Goal: Information Seeking & Learning: Learn about a topic

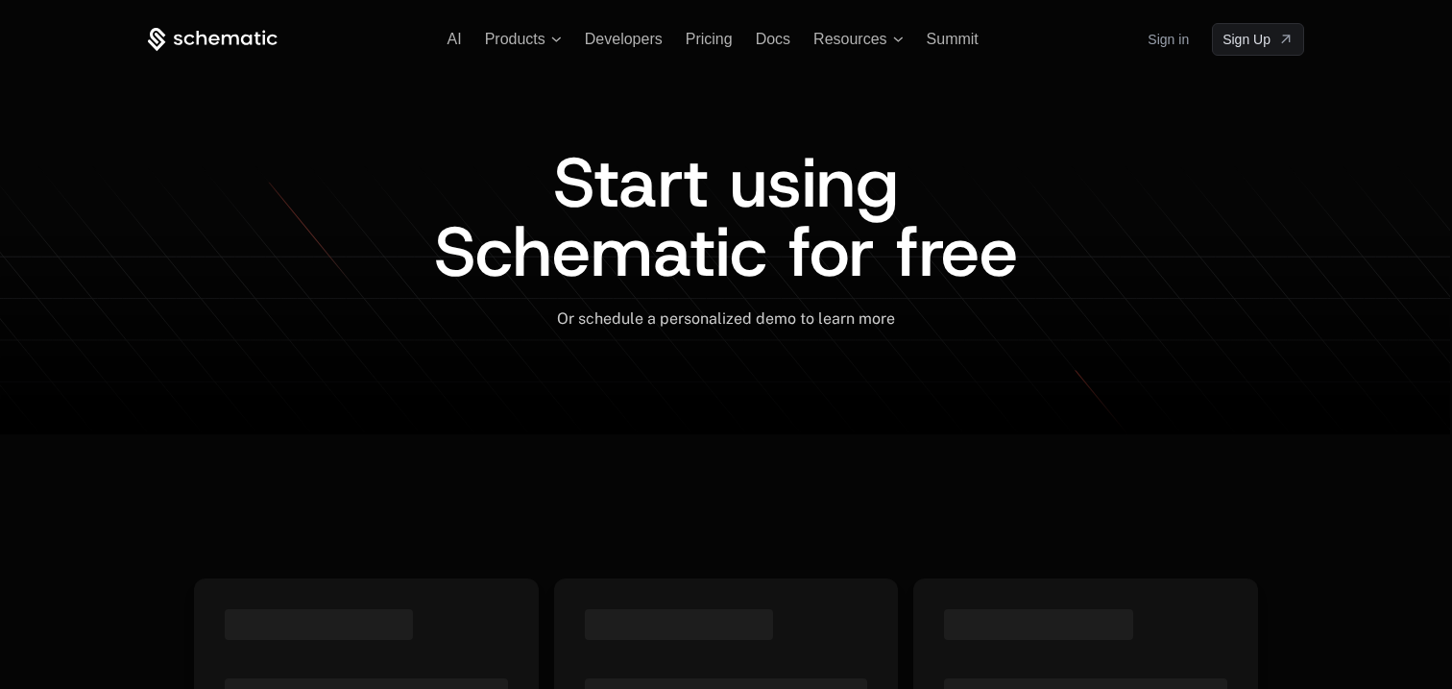
click at [1180, 44] on link "Sign in" at bounding box center [1168, 39] width 41 height 31
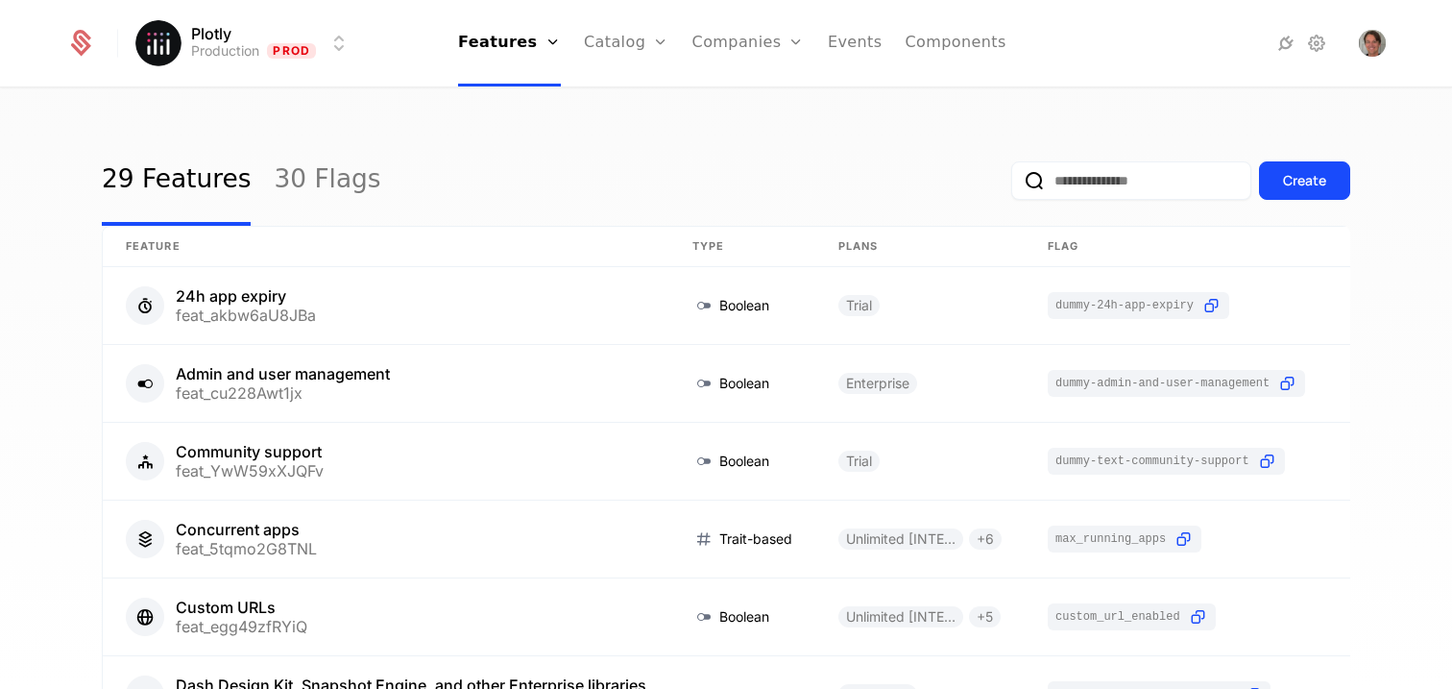
click at [665, 97] on link "Plans" at bounding box center [656, 93] width 99 height 15
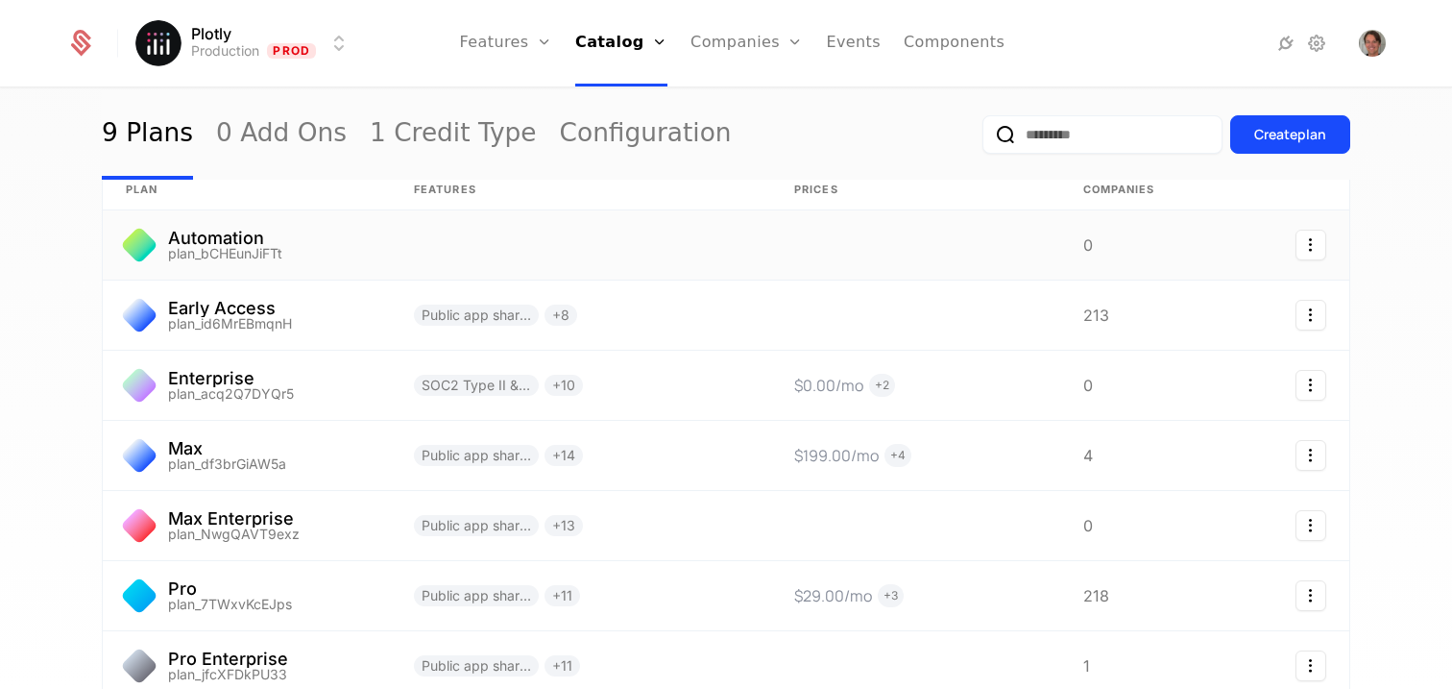
scroll to position [61, 0]
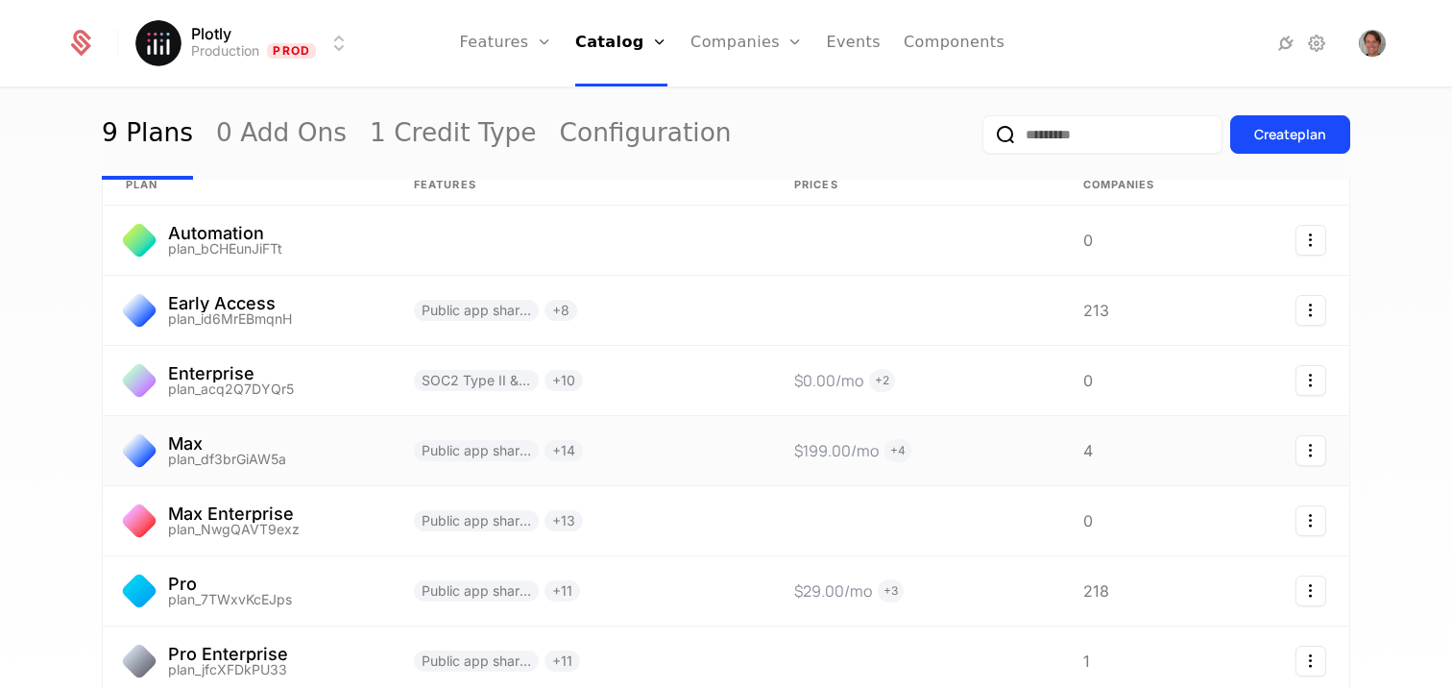
click at [754, 446] on link at bounding box center [581, 450] width 380 height 69
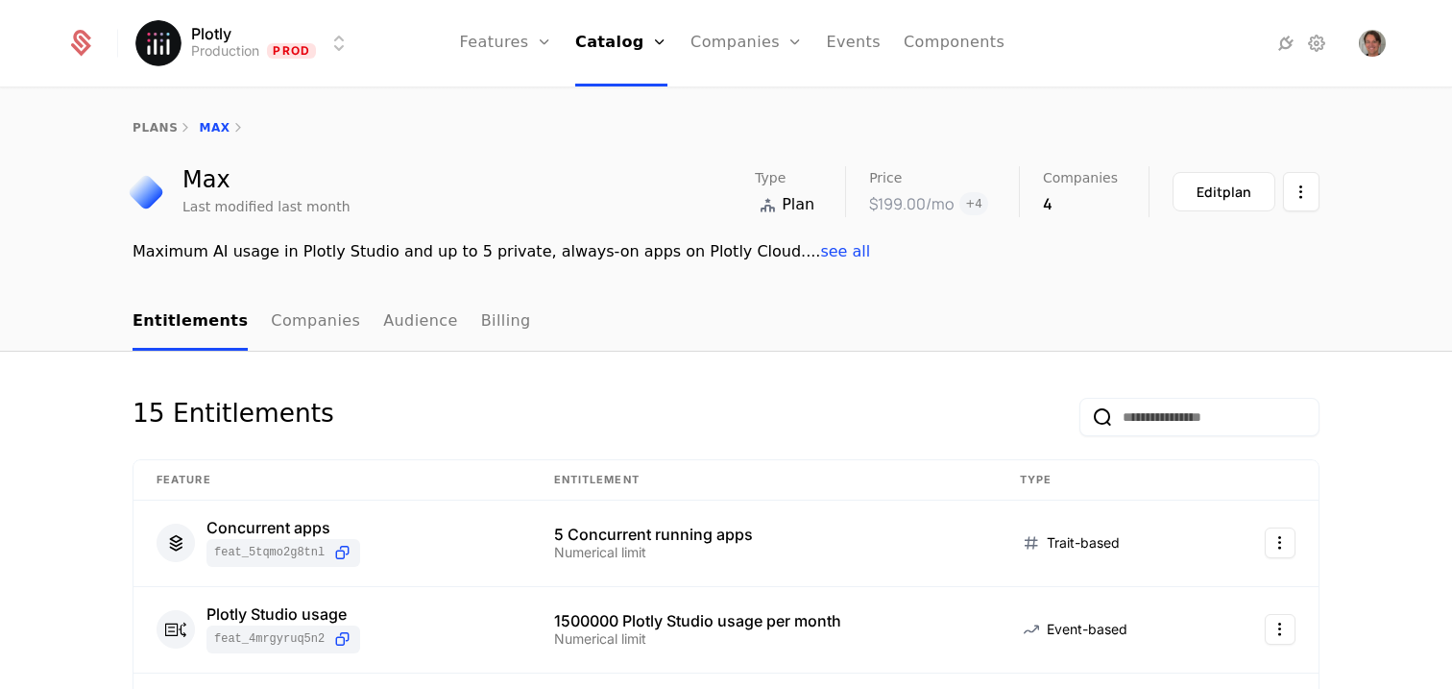
click at [316, 333] on link "Companies" at bounding box center [315, 322] width 89 height 57
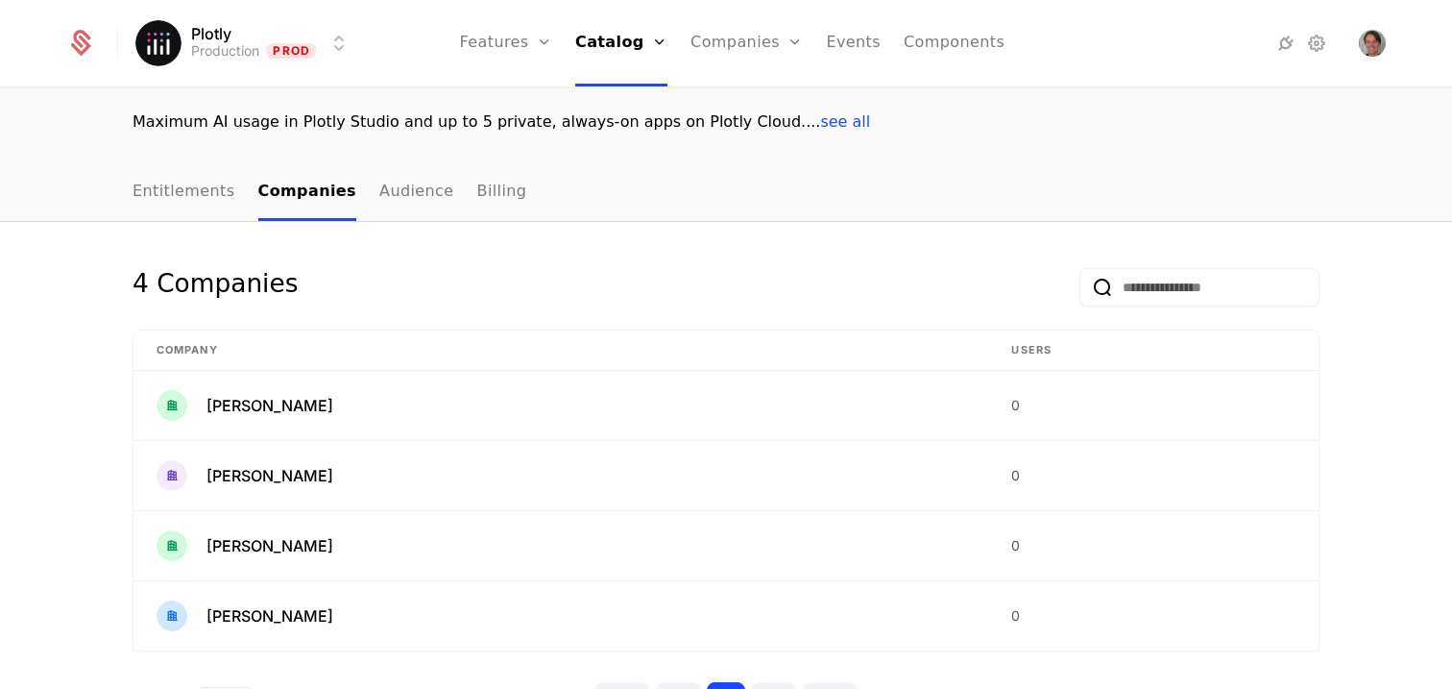
scroll to position [204, 0]
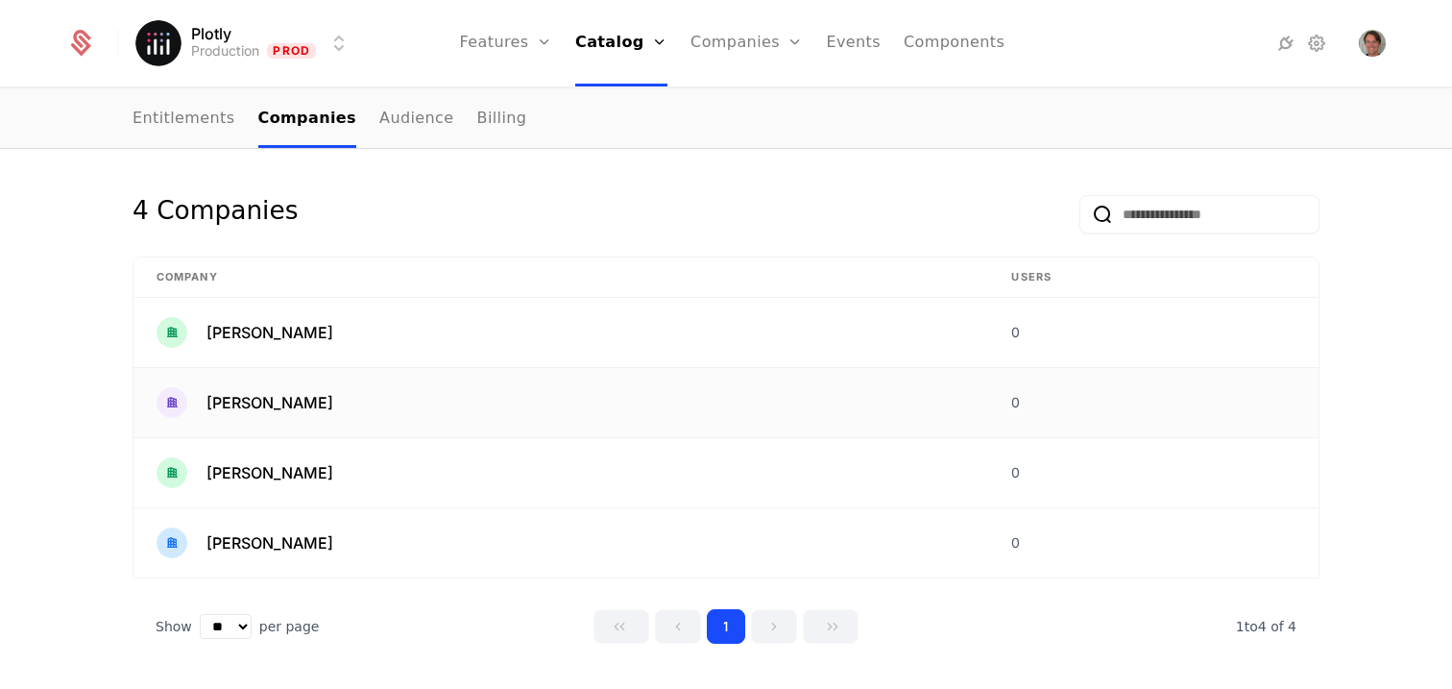
click at [234, 403] on span "[PERSON_NAME]" at bounding box center [270, 402] width 127 height 23
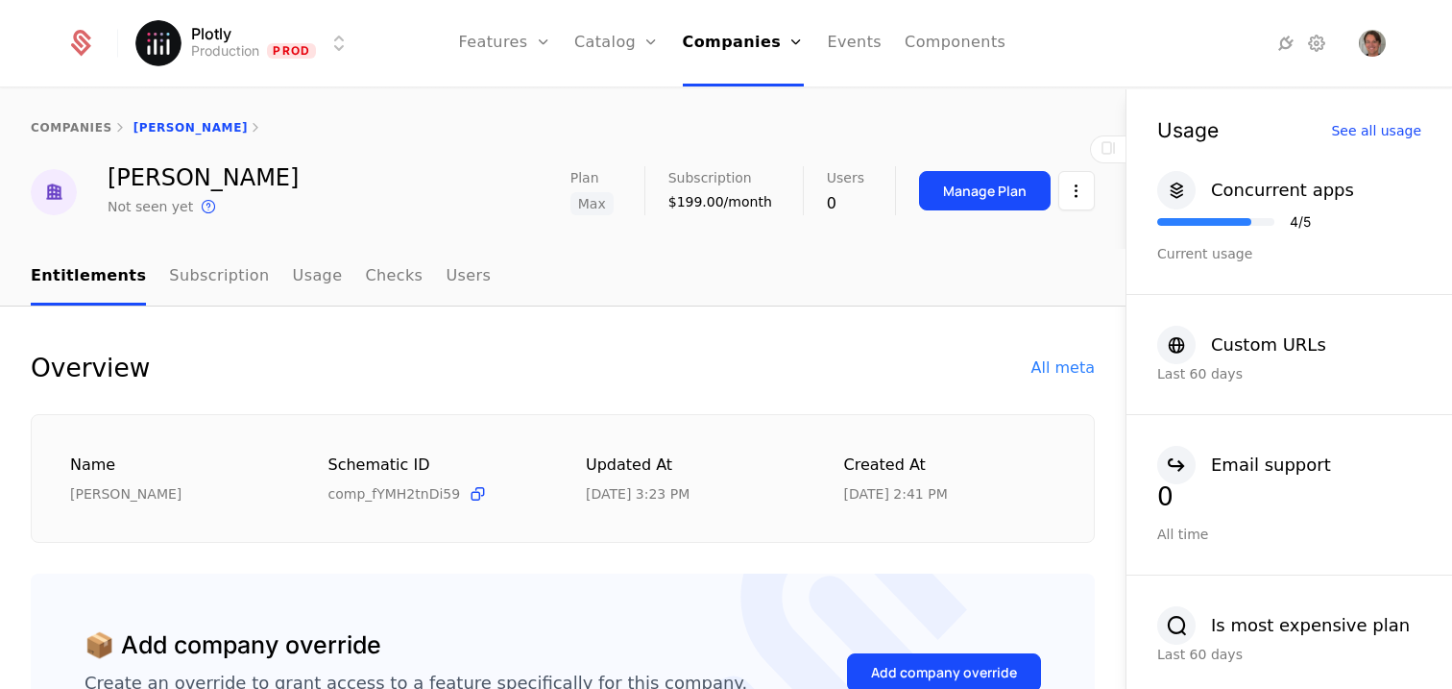
click at [174, 274] on link "Subscription" at bounding box center [219, 277] width 100 height 57
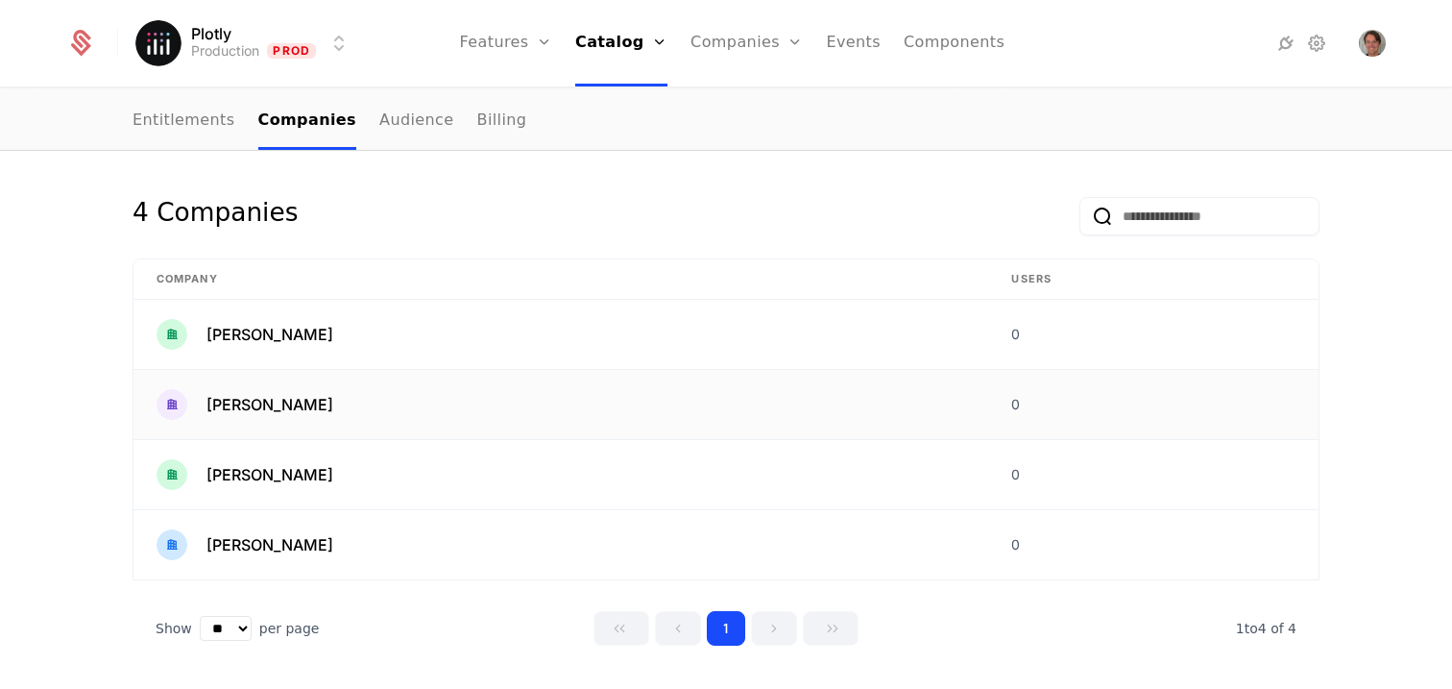
scroll to position [204, 0]
click at [291, 475] on span "[PERSON_NAME]" at bounding box center [270, 472] width 127 height 23
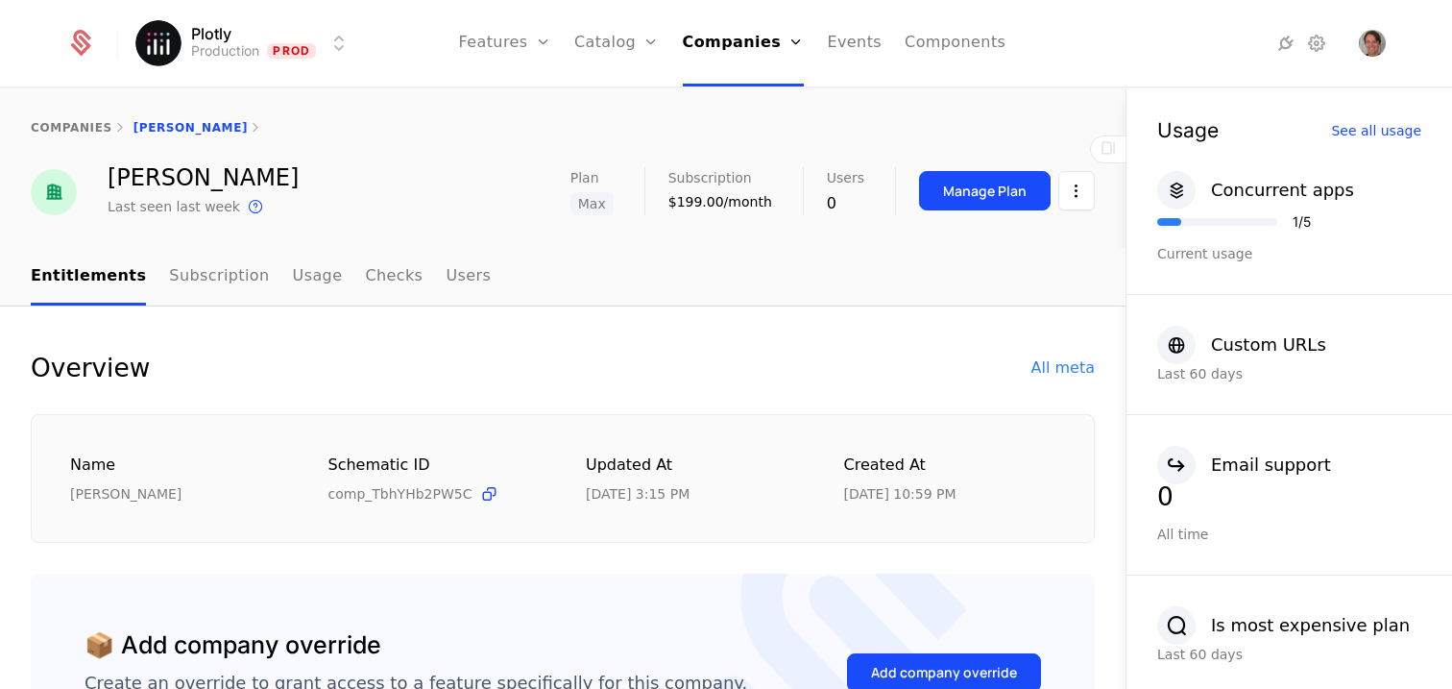
click at [230, 285] on link "Subscription" at bounding box center [219, 277] width 100 height 57
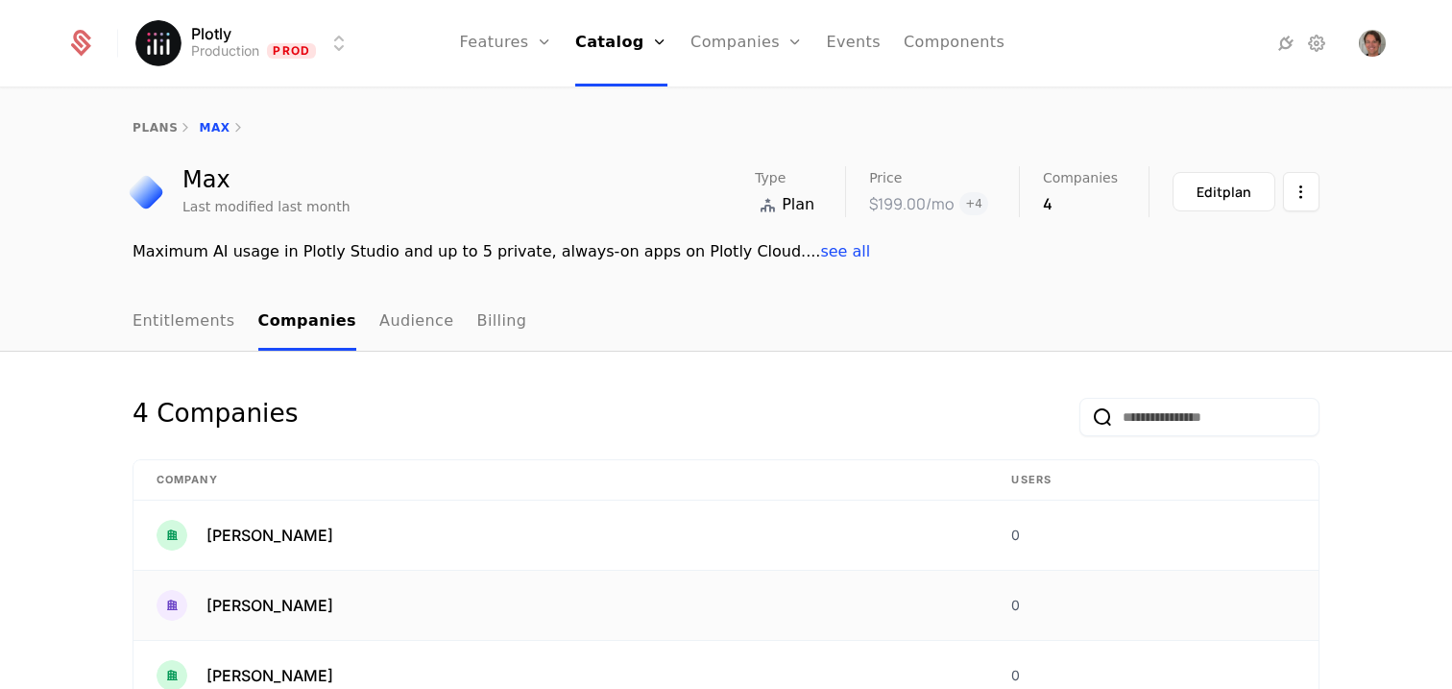
click at [278, 603] on div "[PERSON_NAME]" at bounding box center [561, 605] width 809 height 31
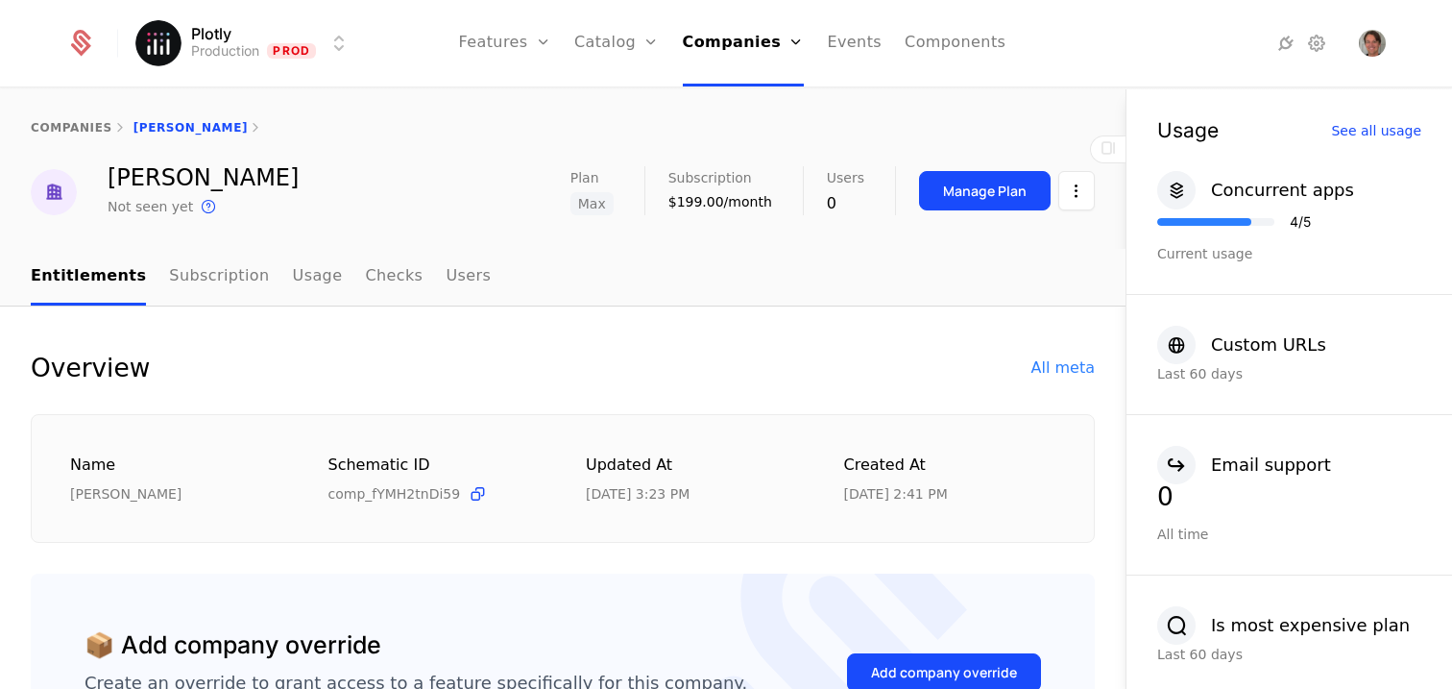
click at [211, 265] on link "Subscription" at bounding box center [219, 277] width 100 height 57
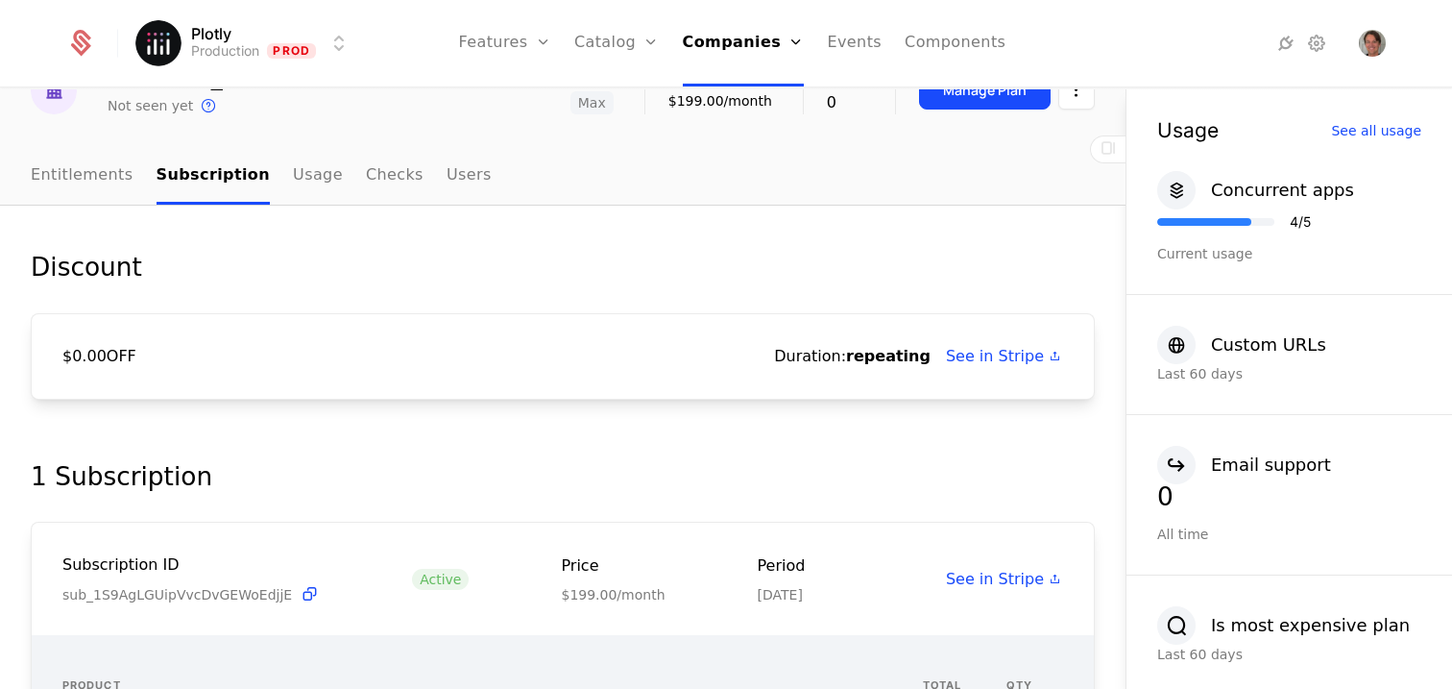
scroll to position [159, 0]
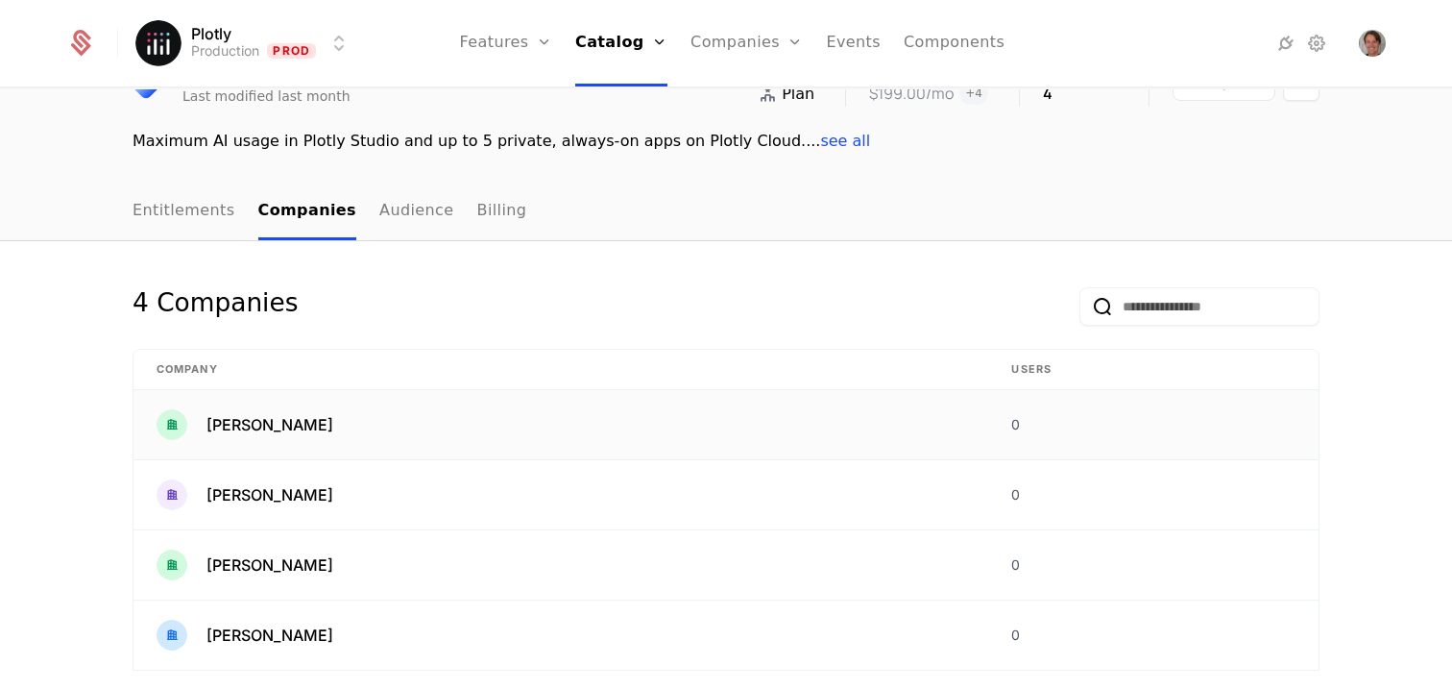
scroll to position [204, 0]
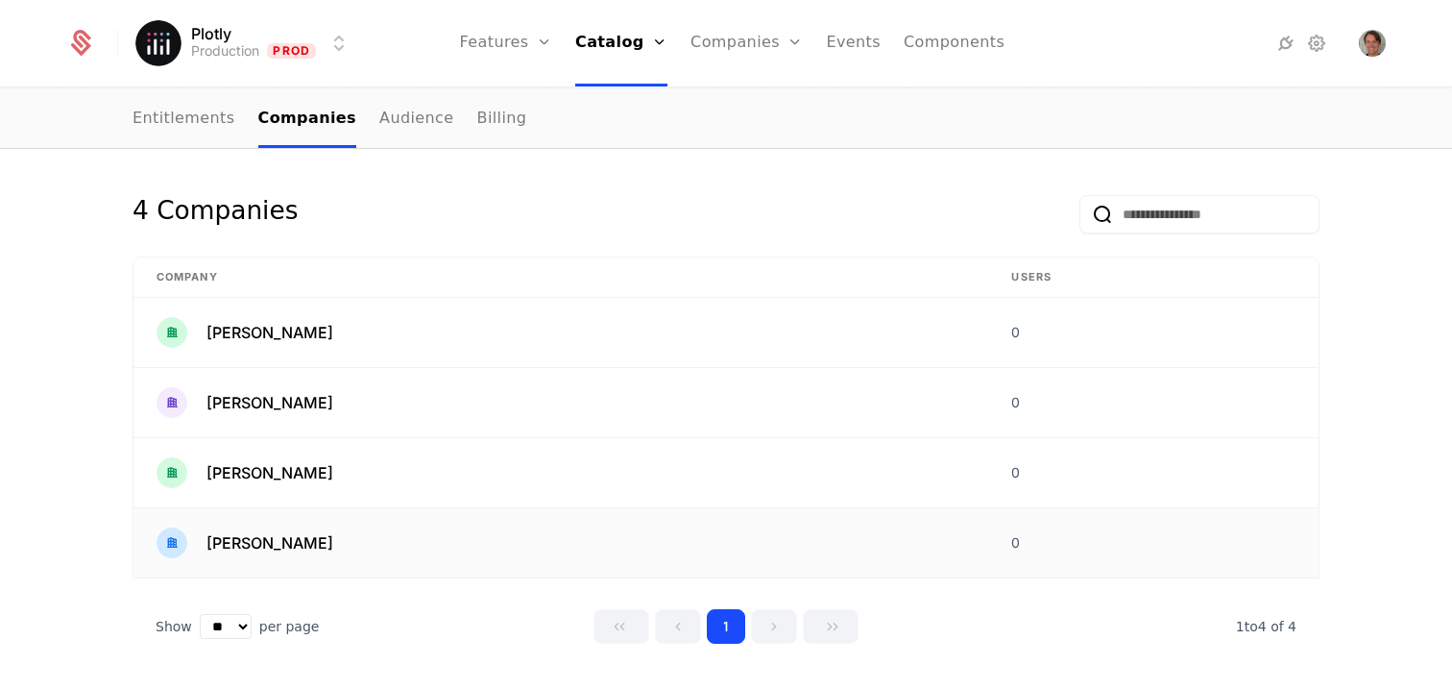
click at [263, 557] on div "[PERSON_NAME]" at bounding box center [561, 542] width 809 height 31
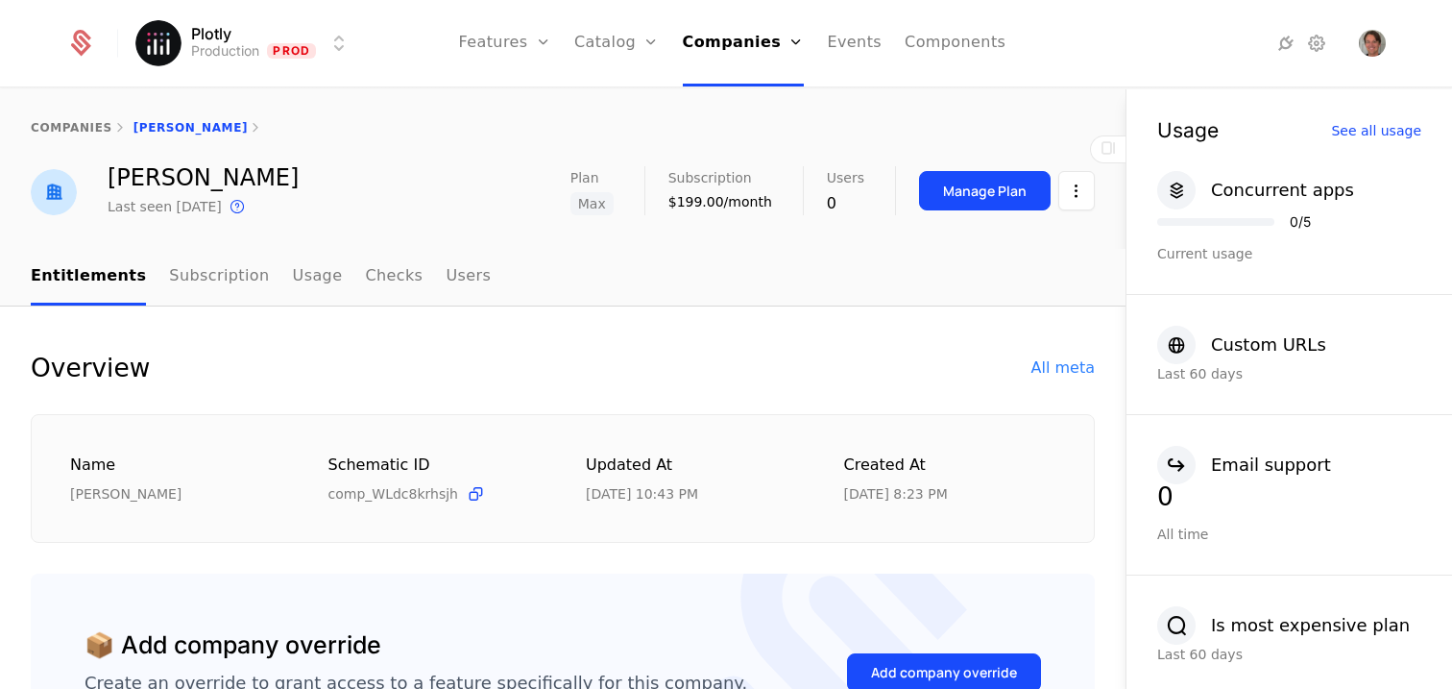
click at [215, 273] on link "Subscription" at bounding box center [219, 277] width 100 height 57
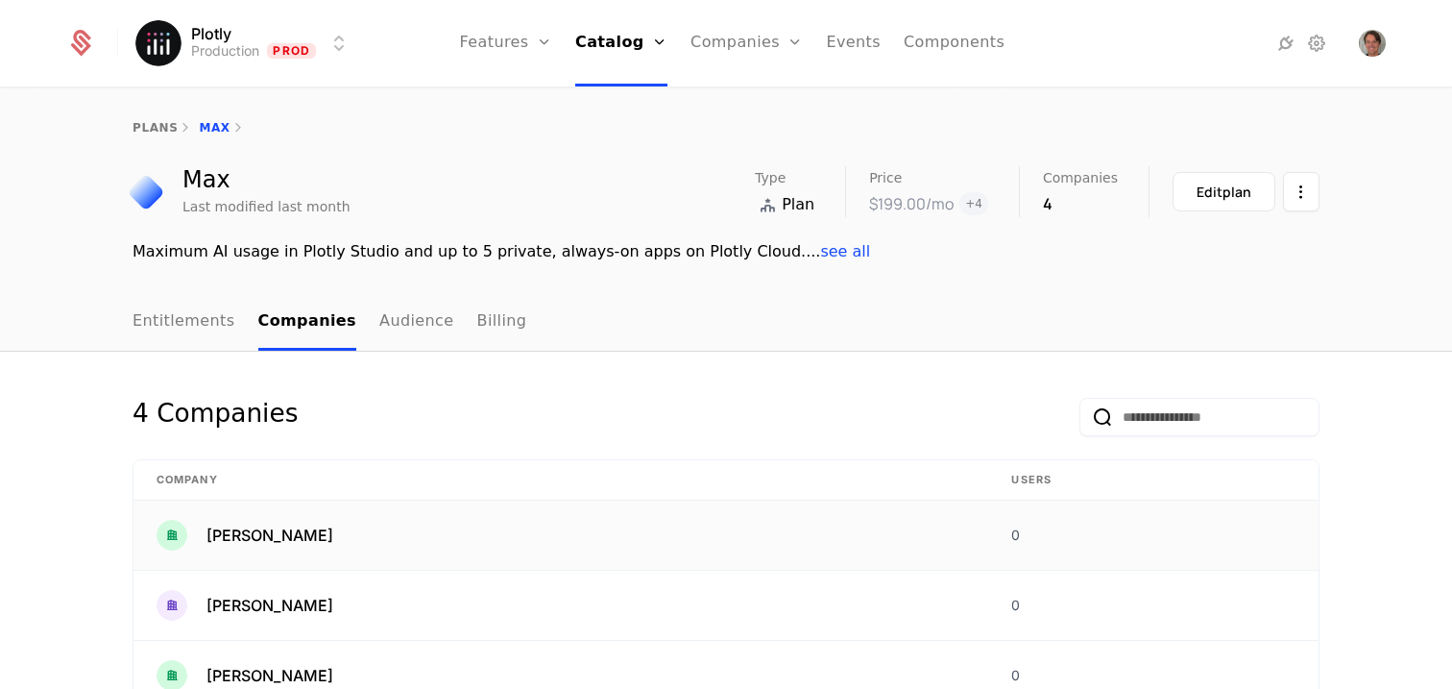
click at [333, 531] on span "[PERSON_NAME]" at bounding box center [270, 534] width 127 height 23
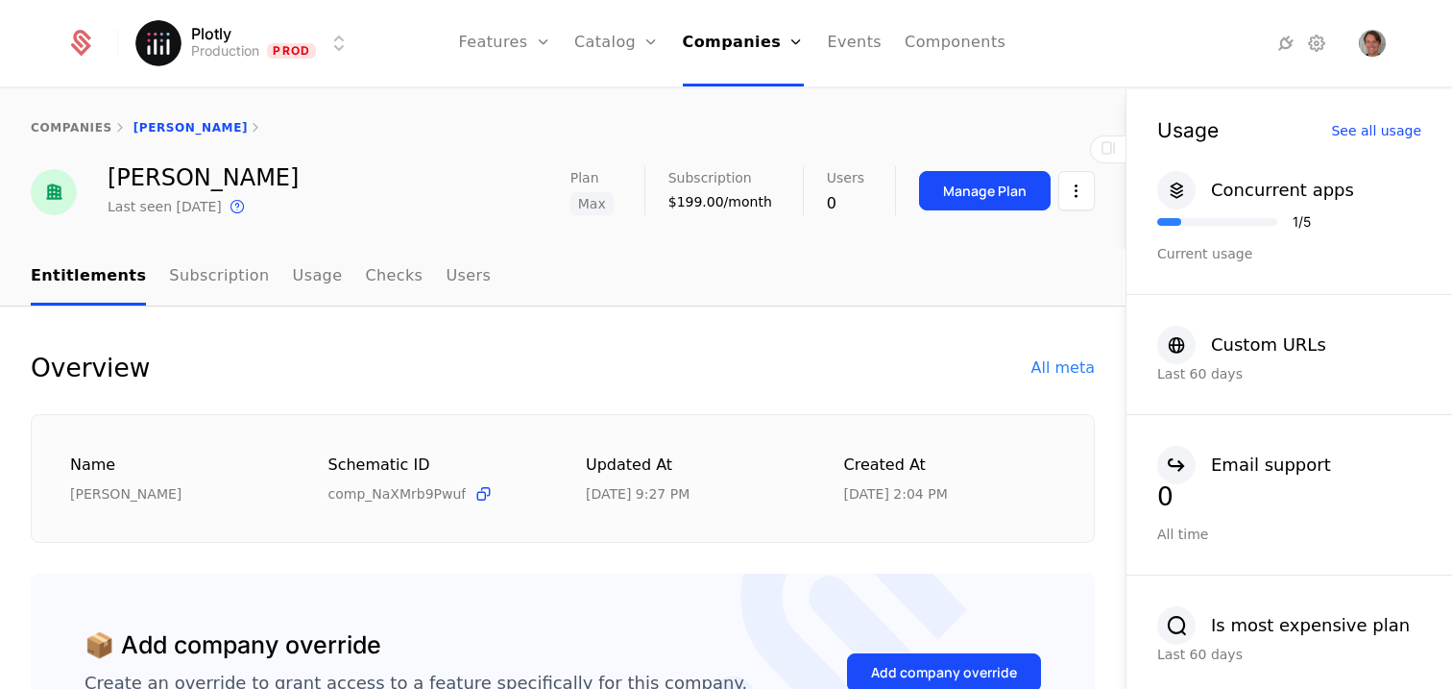
click at [241, 271] on link "Subscription" at bounding box center [219, 277] width 100 height 57
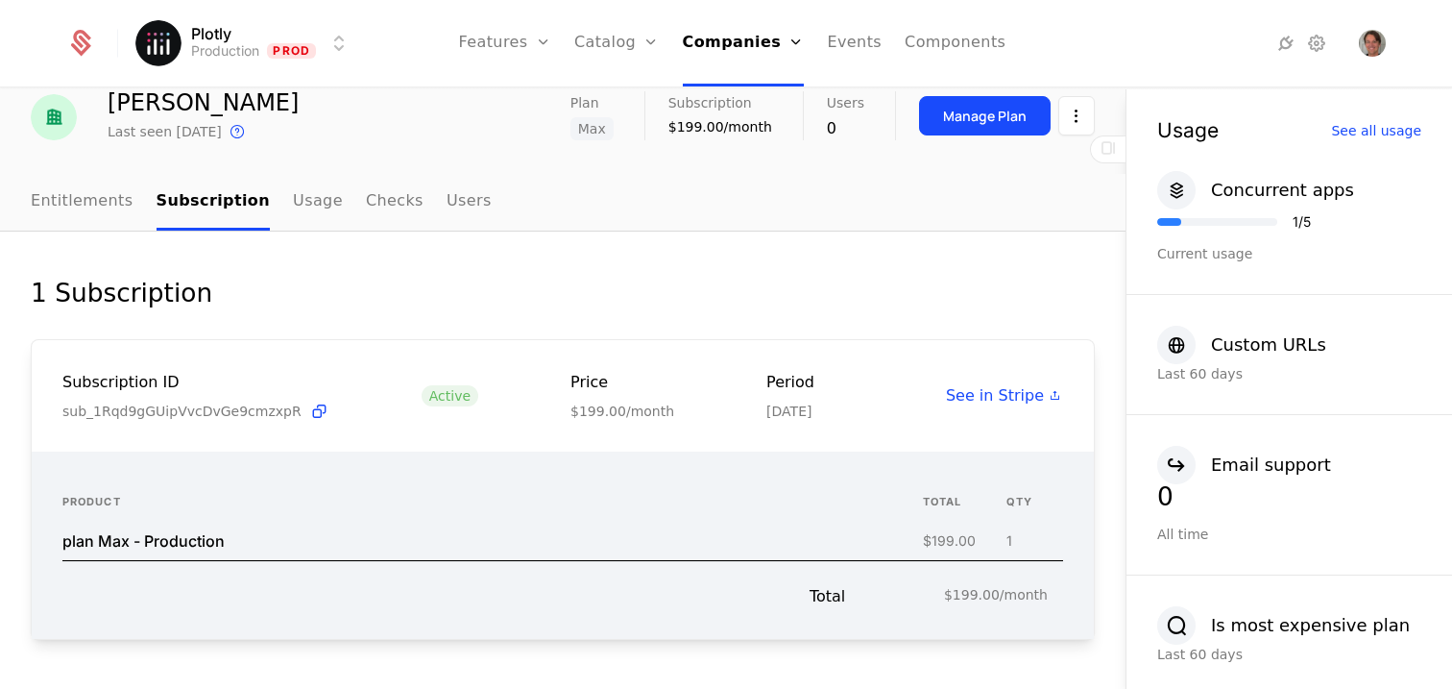
scroll to position [133, 0]
